Goal: Information Seeking & Learning: Learn about a topic

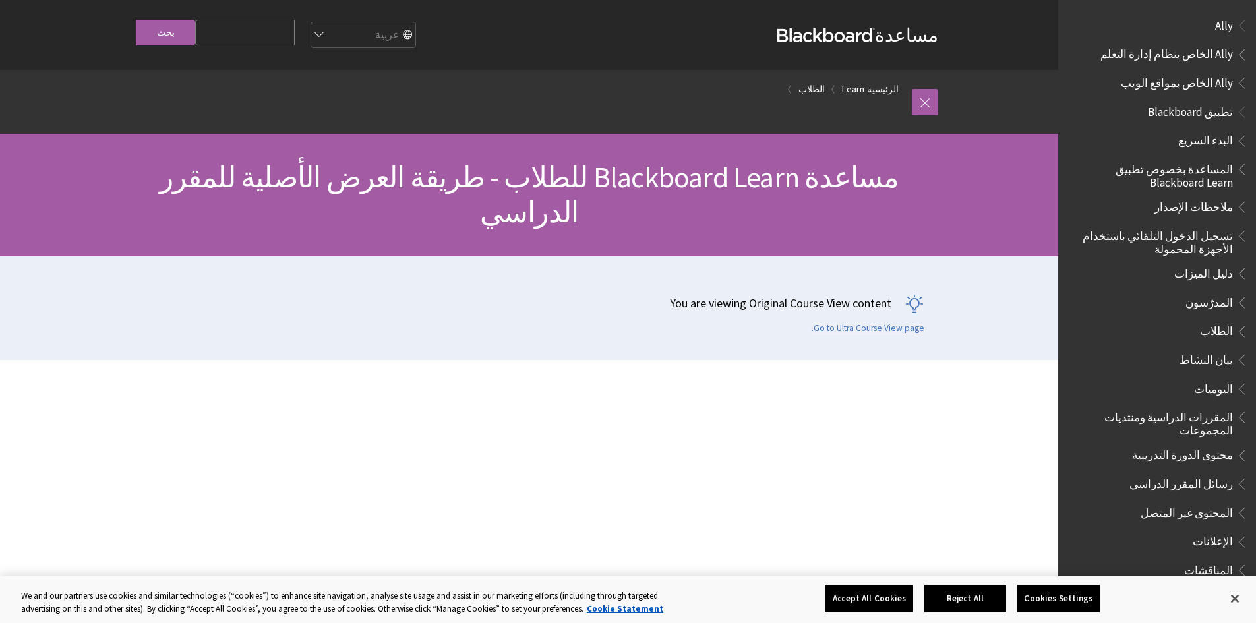
scroll to position [1230, 0]
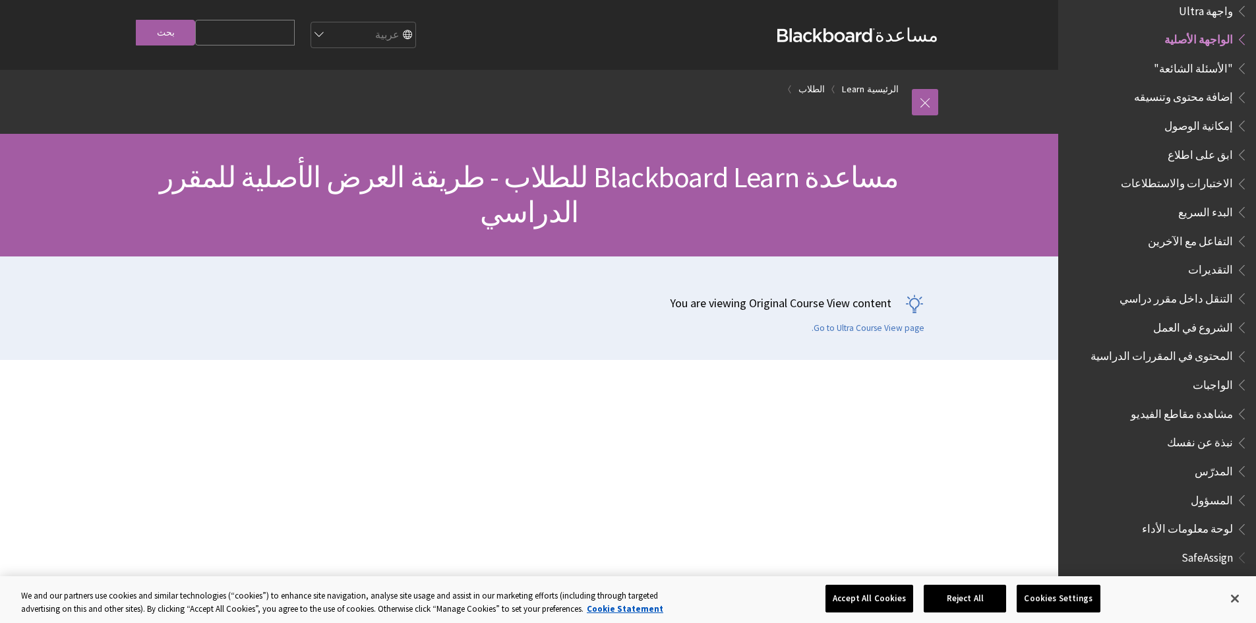
click at [1196, 385] on span "الواجبات" at bounding box center [1167, 385] width 162 height 22
click at [1213, 374] on span "الواجبات" at bounding box center [1213, 383] width 40 height 18
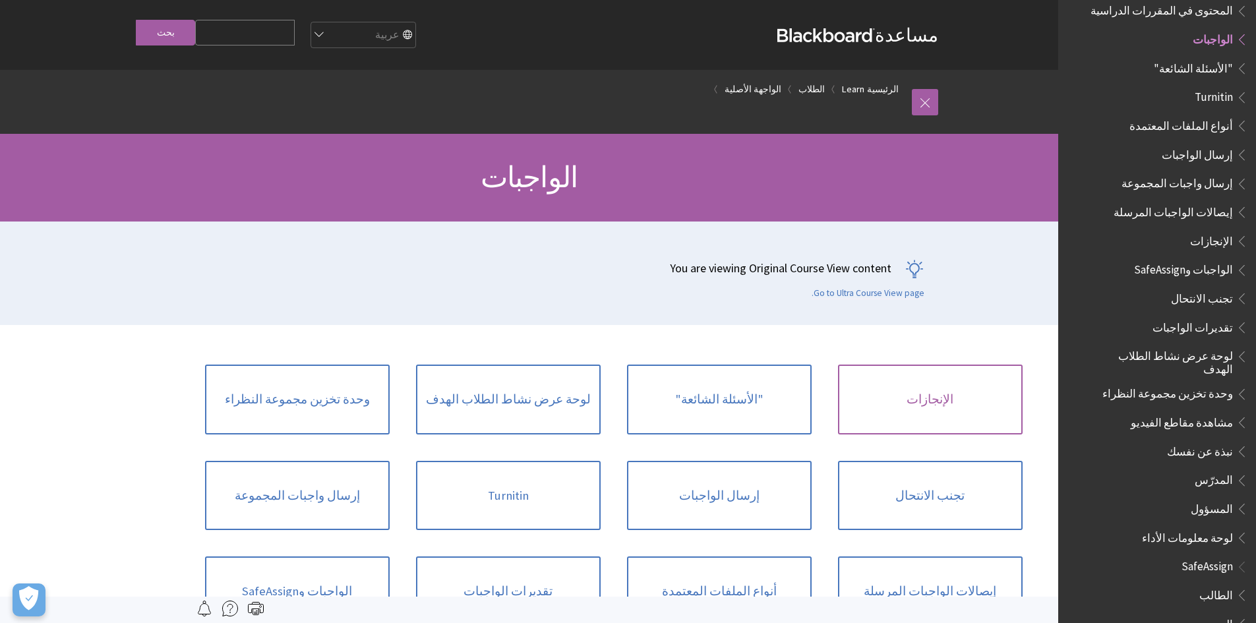
click at [926, 397] on link "الإنجازات" at bounding box center [930, 400] width 185 height 70
